Goal: Task Accomplishment & Management: Use online tool/utility

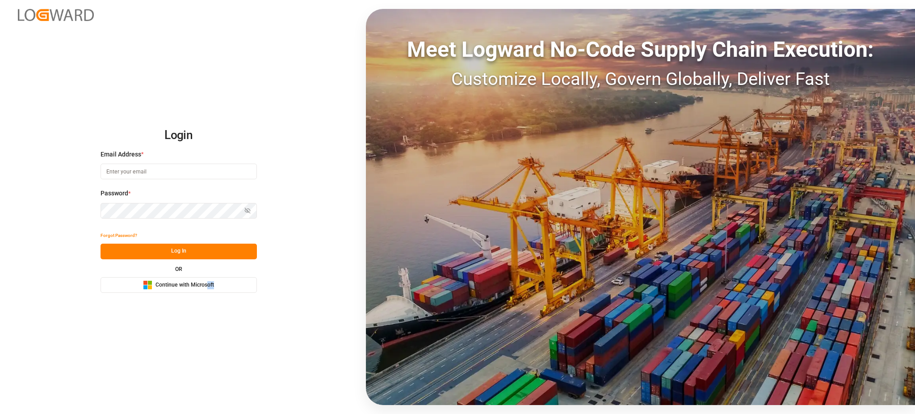
drag, startPoint x: 192, startPoint y: 293, endPoint x: 206, endPoint y: 290, distance: 15.0
click at [206, 290] on div "Login Email Address * Password * Show password Forgot Password? Log In OR Micro…" at bounding box center [457, 207] width 915 height 414
click at [211, 285] on span "Continue with Microsoft" at bounding box center [184, 285] width 59 height 8
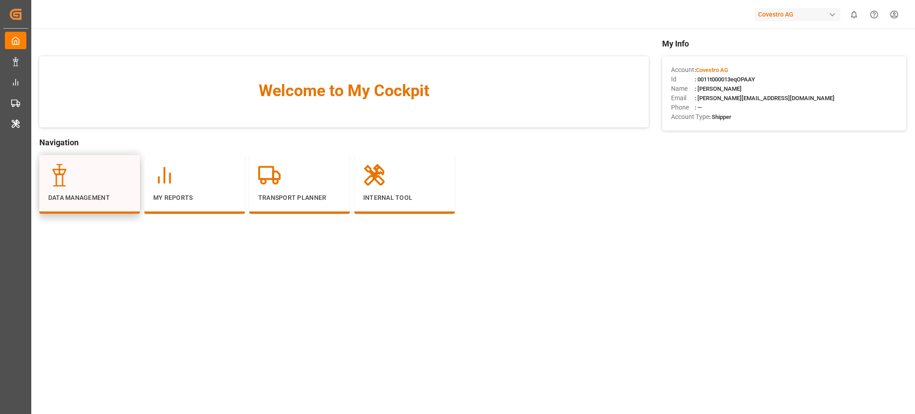
click at [82, 169] on div at bounding box center [89, 175] width 83 height 22
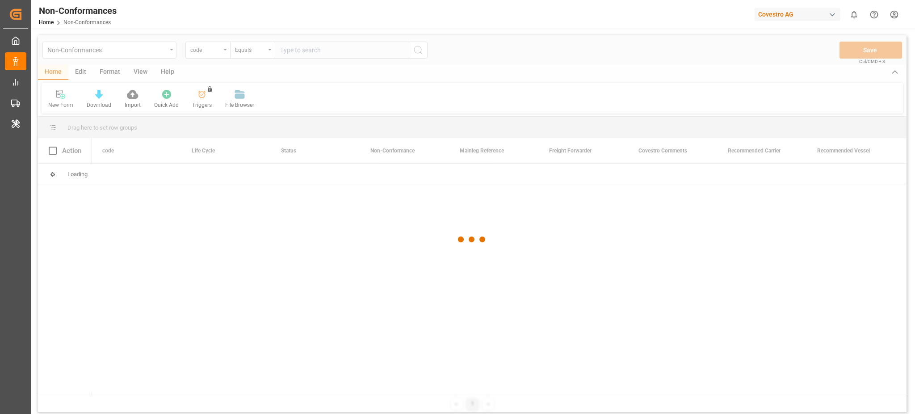
click at [148, 53] on div at bounding box center [472, 239] width 868 height 408
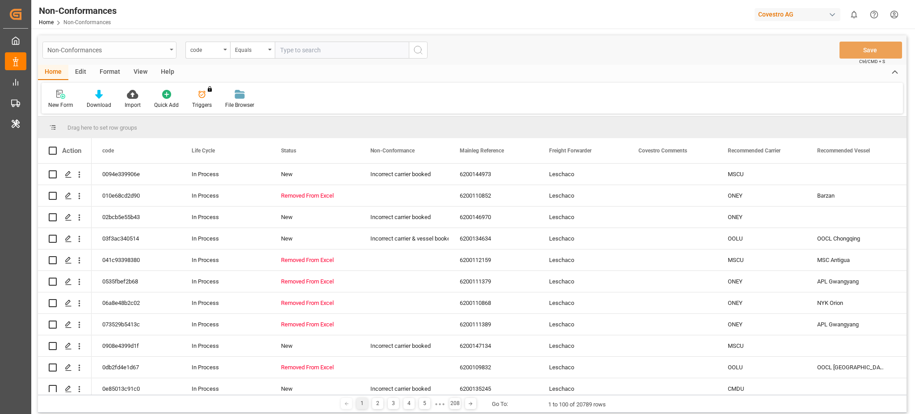
click at [159, 52] on div "Non-Conformances" at bounding box center [106, 49] width 119 height 11
click at [530, 55] on div "Non-Conformances Non-Conformances code Equals Save Ctrl/CMD + S" at bounding box center [472, 49] width 868 height 29
click at [140, 50] on div "Non-Conformances" at bounding box center [106, 49] width 119 height 11
click at [589, 75] on div "Home Edit Format View Help" at bounding box center [472, 72] width 868 height 15
click at [79, 76] on div "Edit" at bounding box center [80, 72] width 25 height 15
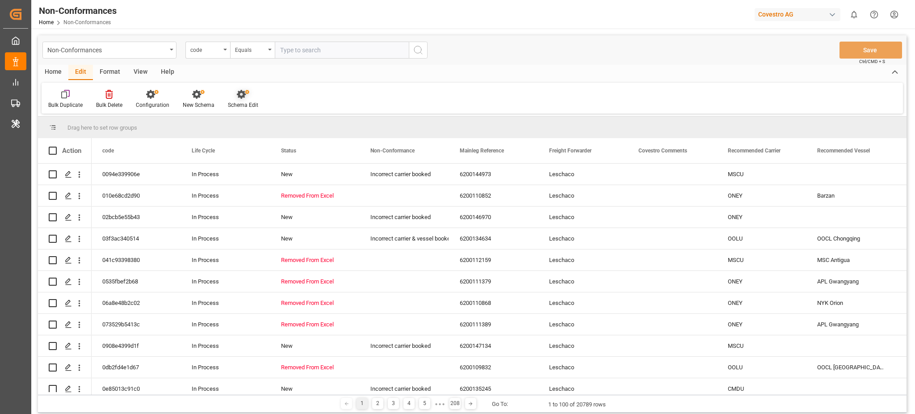
click at [234, 103] on div "Schema Edit" at bounding box center [243, 105] width 30 height 8
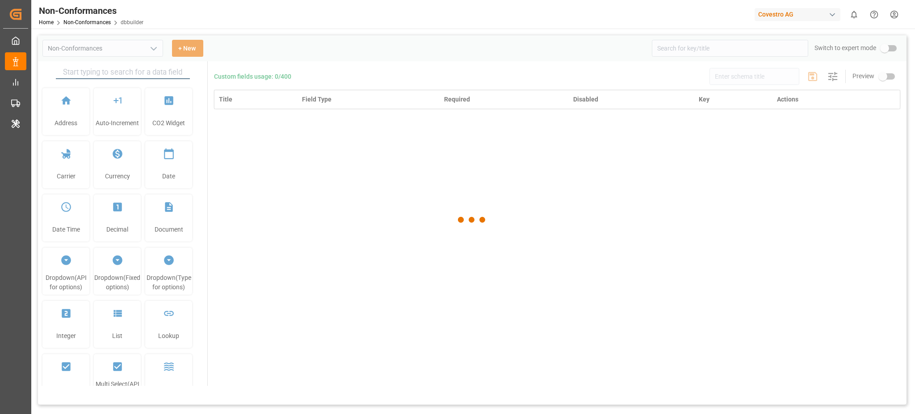
type input "Non-Conformances"
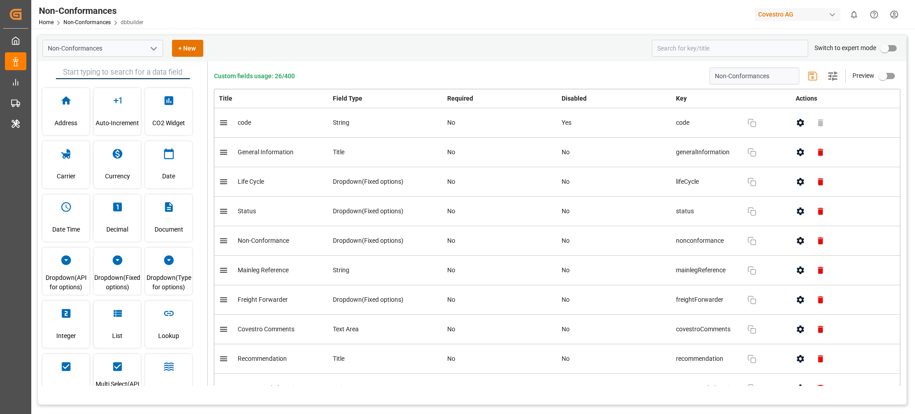
click at [615, 50] on div "Non-Conformances + New" at bounding box center [343, 48] width 603 height 17
